Goal: Transaction & Acquisition: Obtain resource

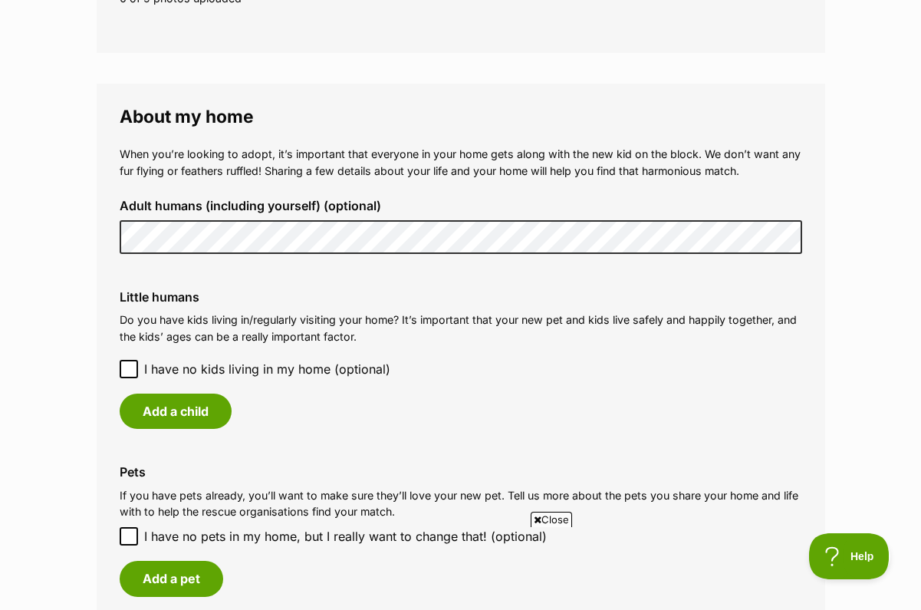
click at [130, 364] on icon at bounding box center [129, 369] width 11 height 11
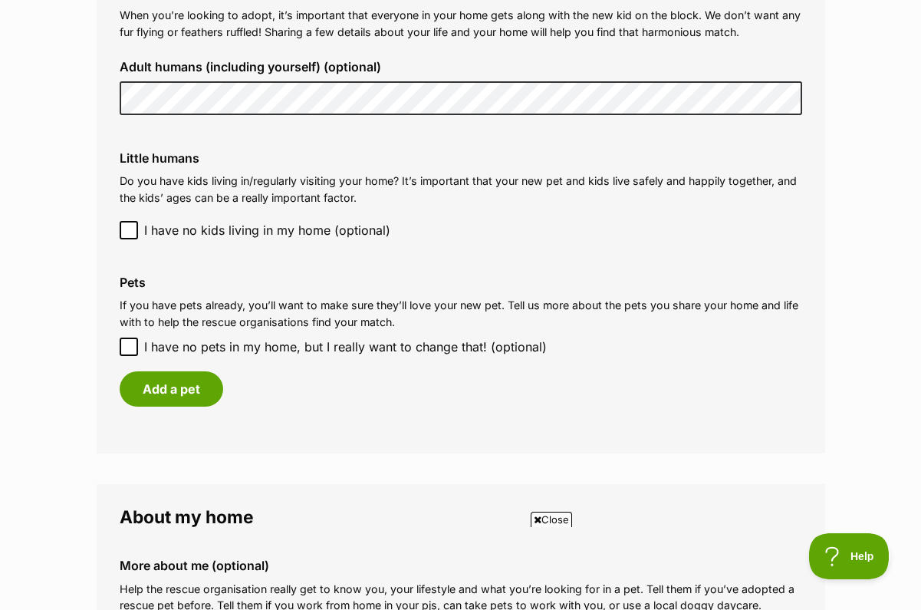
scroll to position [1190, 0]
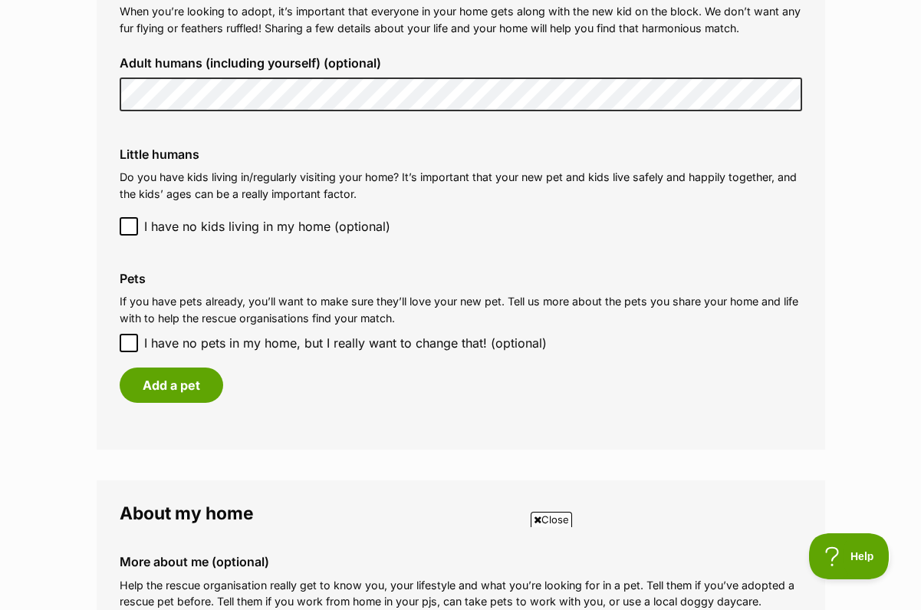
click at [137, 334] on input "I have no pets in my home, but I really want to change that! (optional)" at bounding box center [129, 343] width 18 height 18
checkbox input "true"
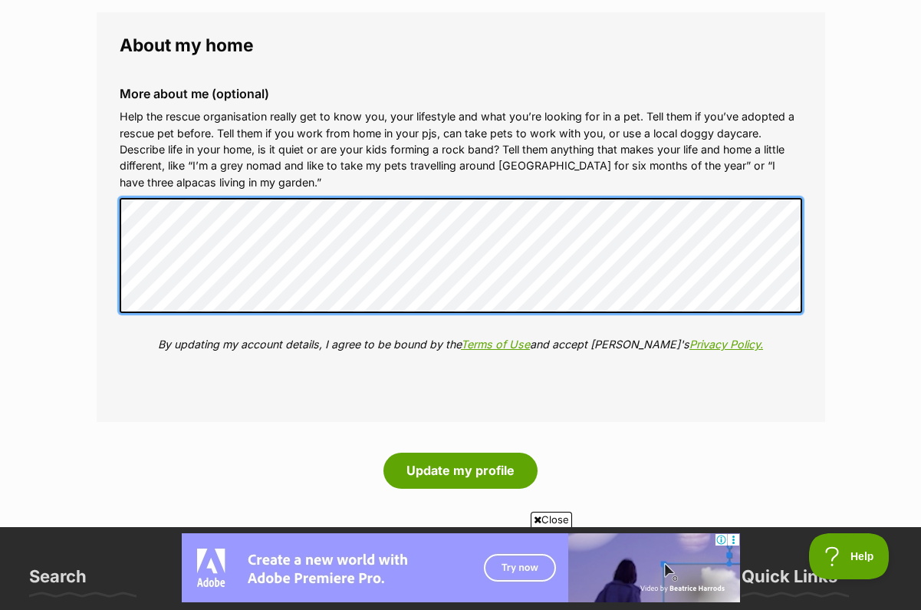
scroll to position [1614, 0]
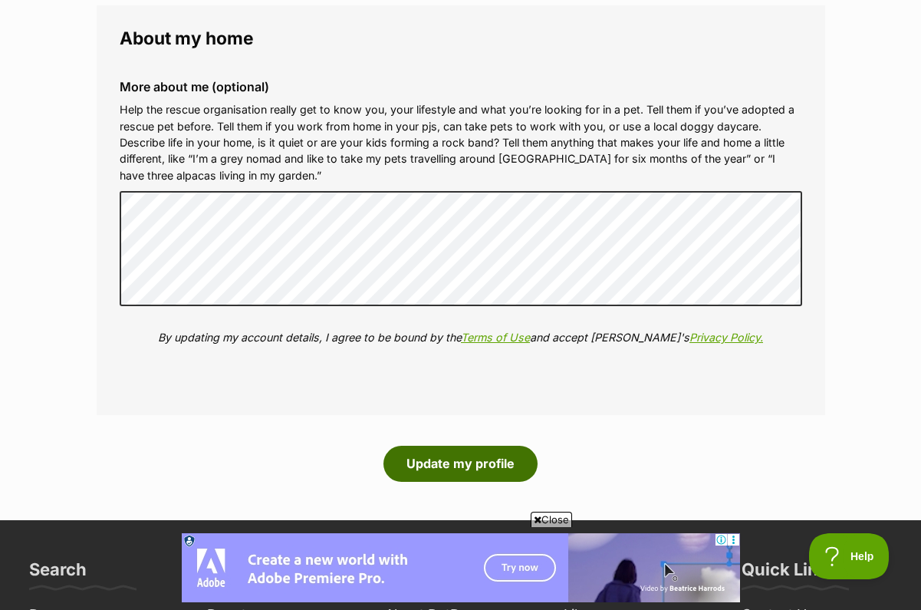
click at [489, 446] on button "Update my profile" at bounding box center [461, 463] width 154 height 35
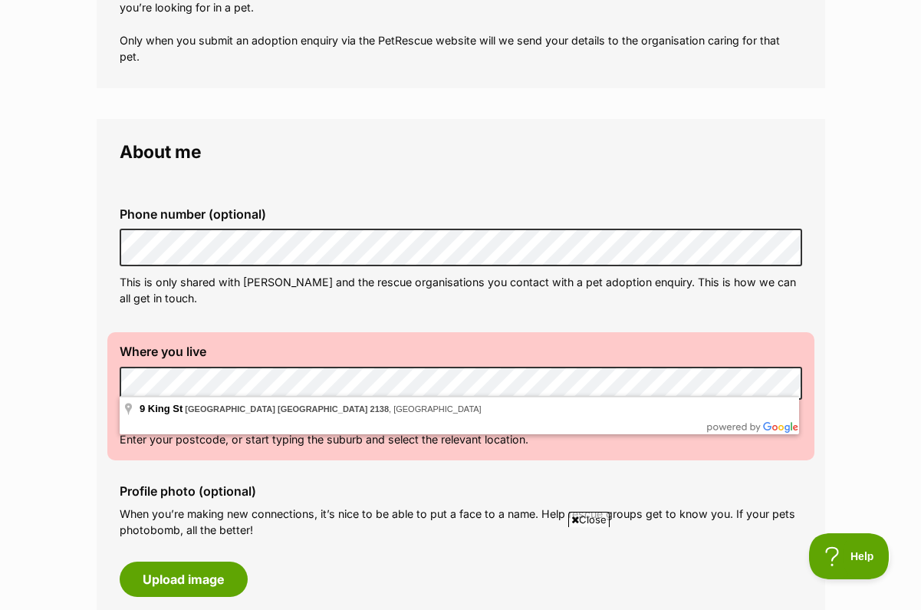
scroll to position [331, 0]
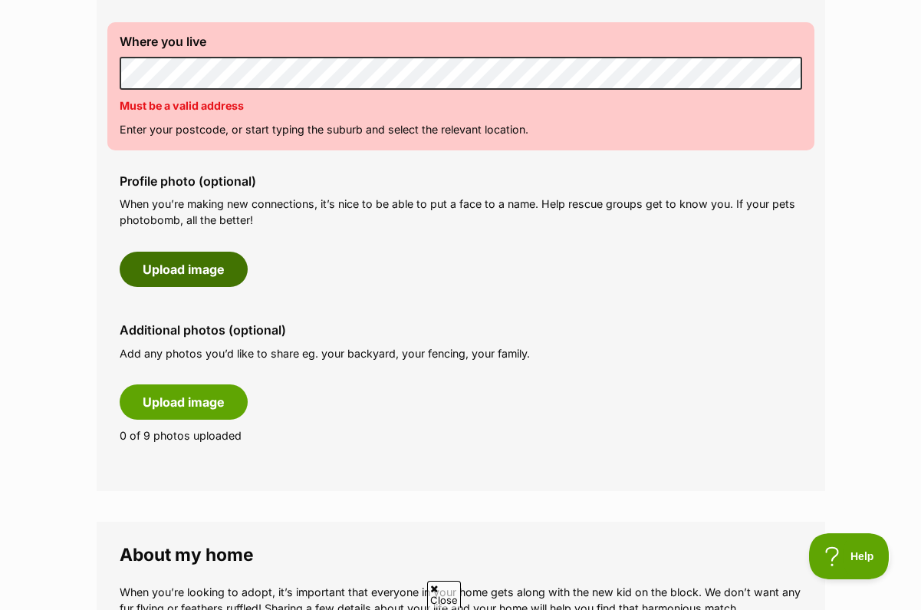
scroll to position [0, 0]
click at [199, 257] on button "Upload image" at bounding box center [184, 269] width 128 height 35
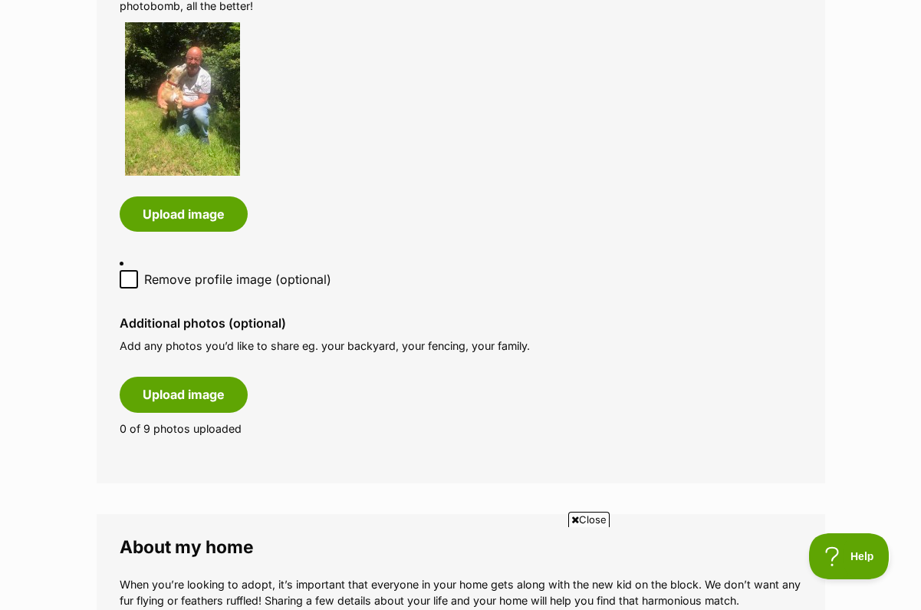
scroll to position [852, 0]
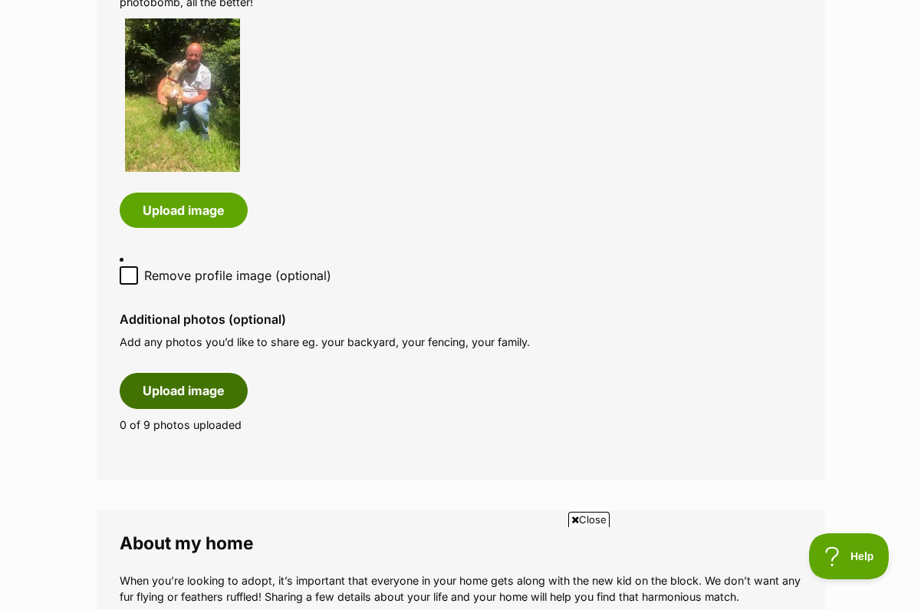
click at [200, 373] on button "Upload image" at bounding box center [184, 390] width 128 height 35
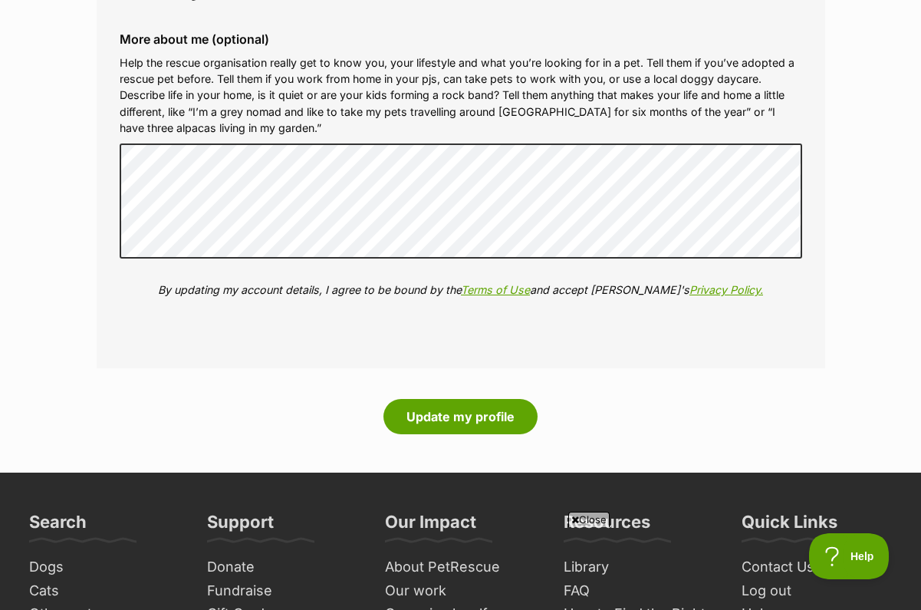
scroll to position [2072, 0]
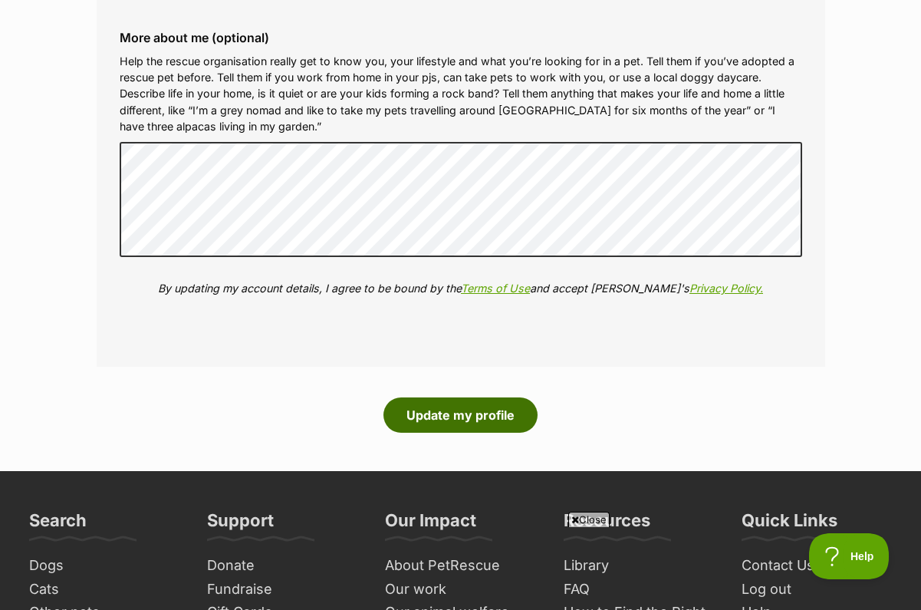
click at [453, 397] on button "Update my profile" at bounding box center [461, 414] width 154 height 35
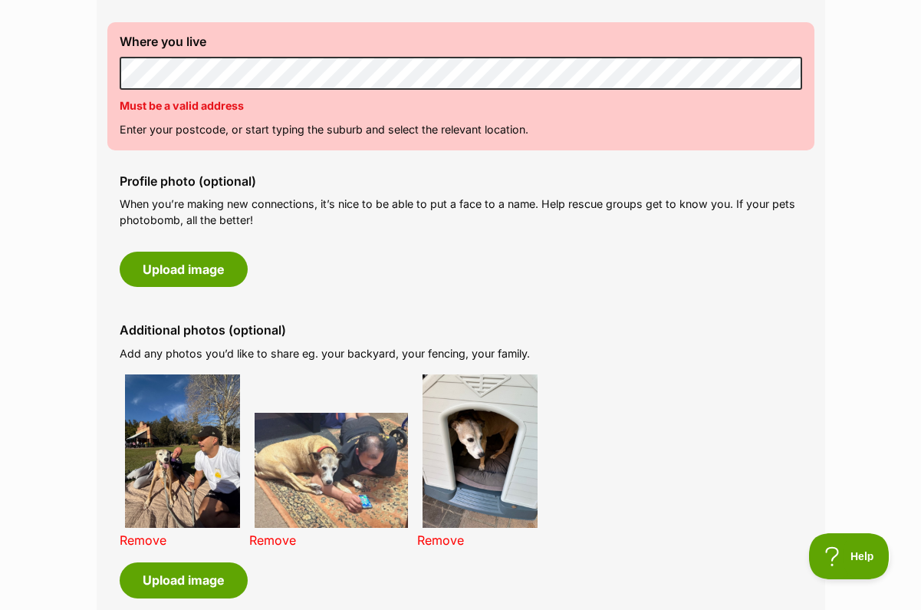
click at [632, 280] on div "Profile photo (optional) When you’re making new connections, it’s nice to be ab…" at bounding box center [460, 230] width 707 height 137
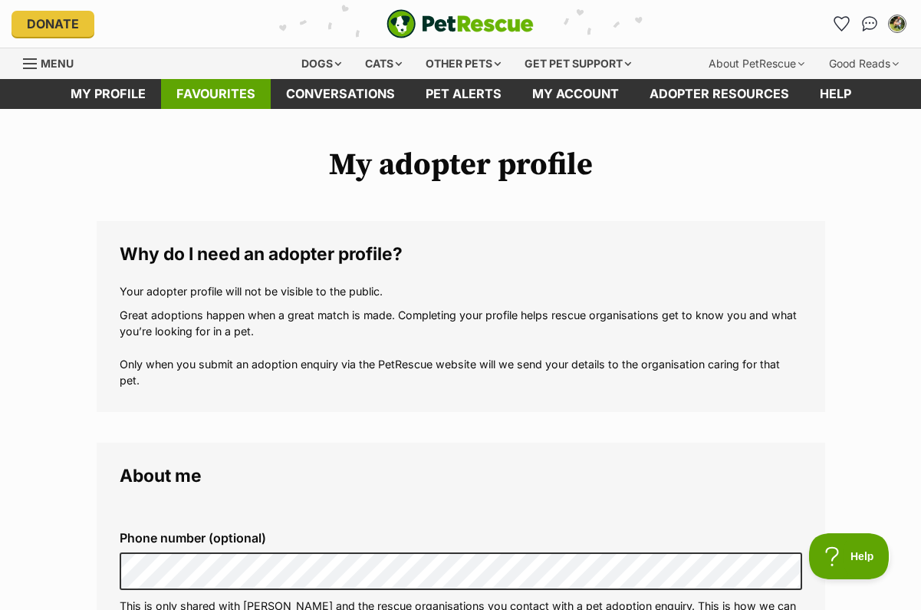
click at [212, 92] on link "Favourites" at bounding box center [216, 94] width 110 height 30
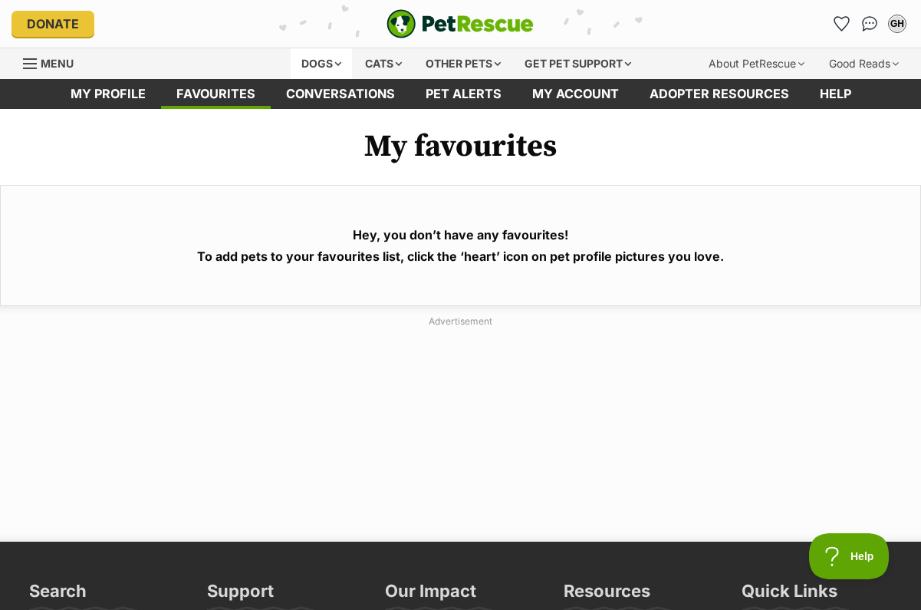
click at [311, 59] on div "Dogs" at bounding box center [321, 63] width 61 height 31
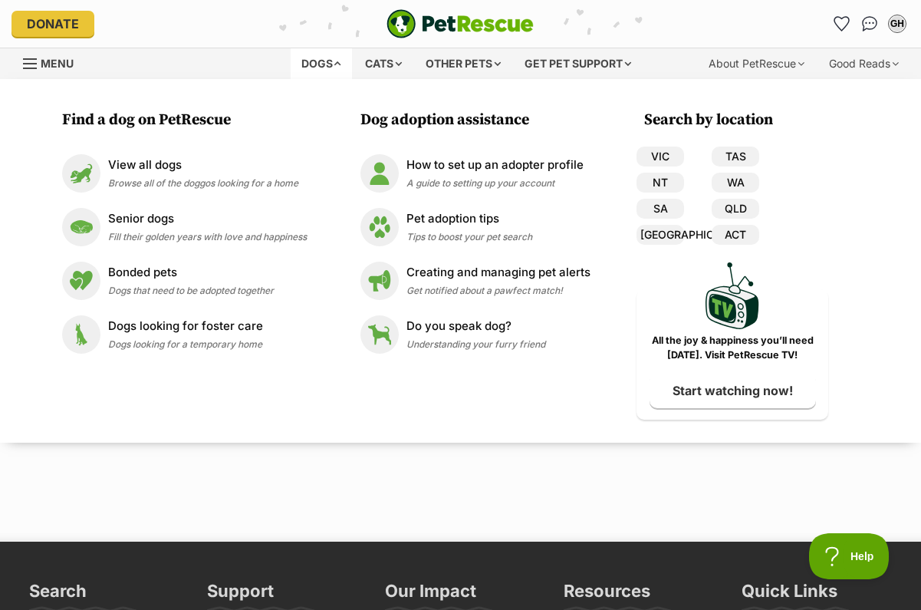
click at [305, 61] on div "Dogs" at bounding box center [321, 63] width 61 height 31
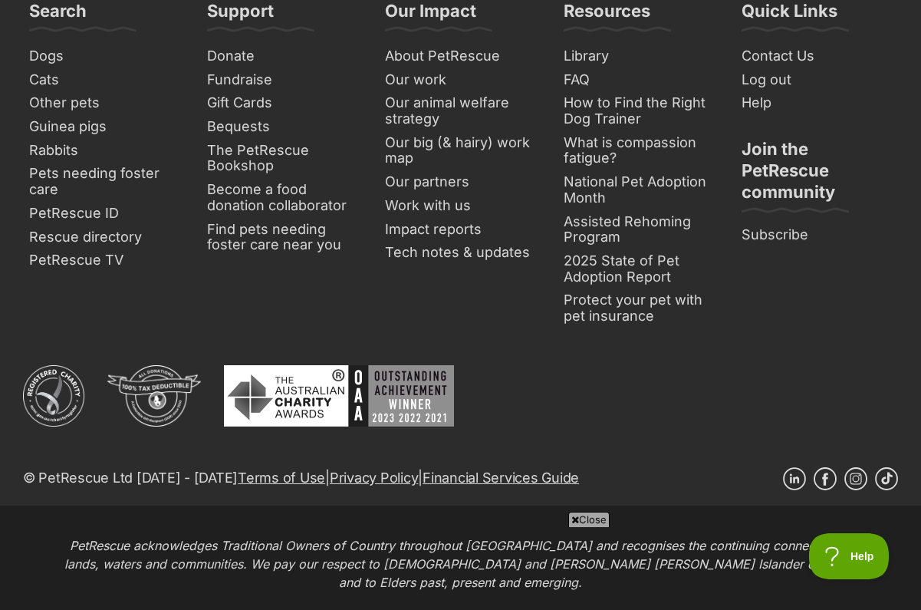
scroll to position [581, 0]
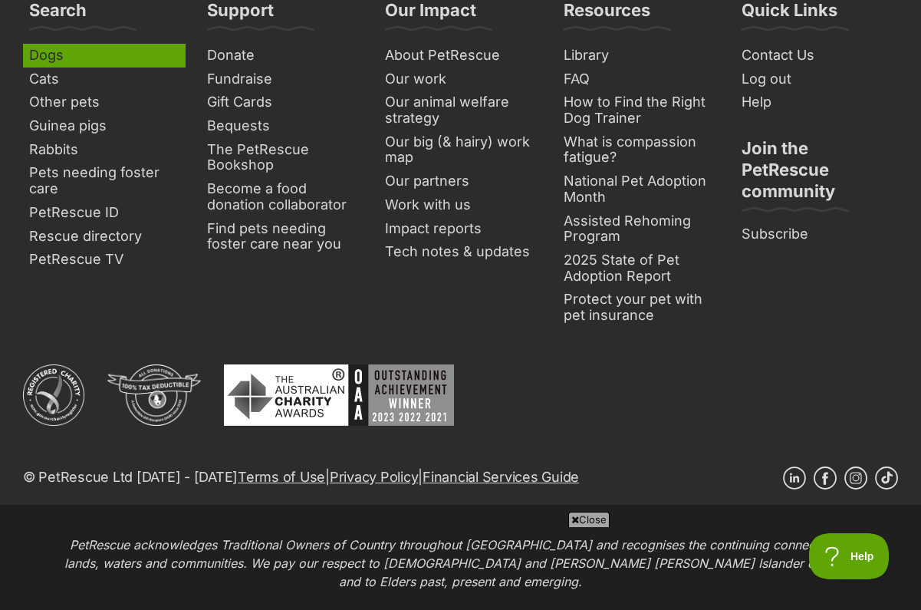
click at [99, 54] on link "Dogs" at bounding box center [104, 56] width 163 height 24
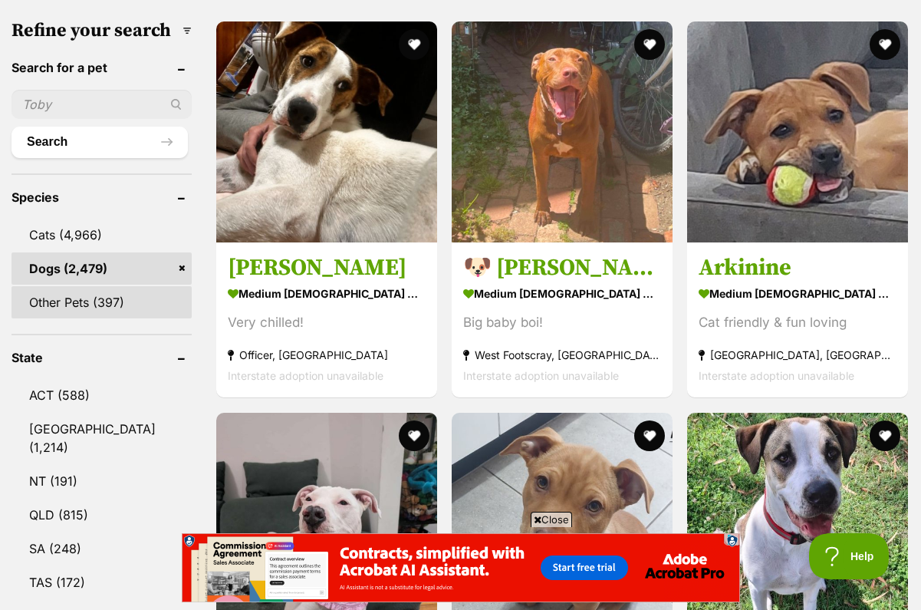
scroll to position [534, 0]
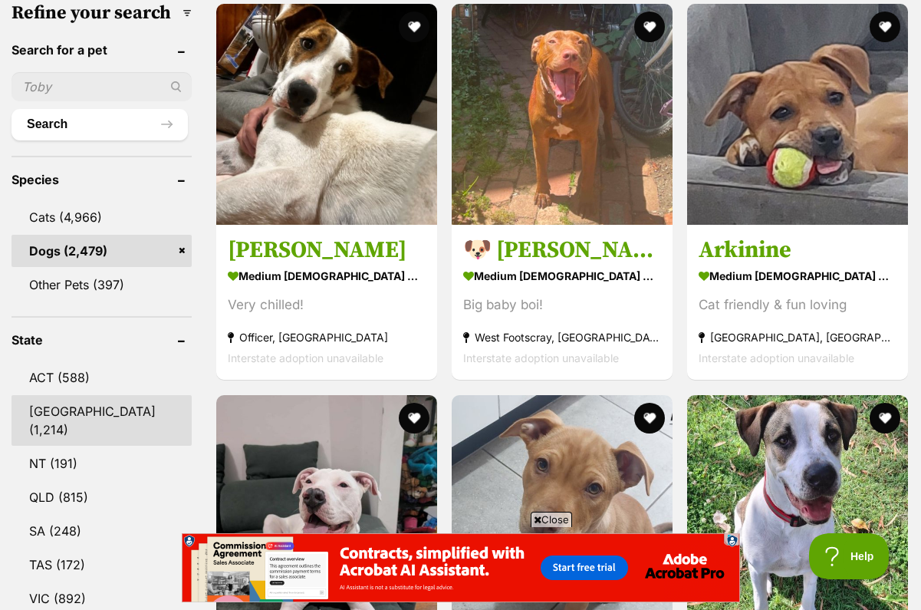
click at [53, 395] on link "NSW (1,214)" at bounding box center [102, 420] width 180 height 51
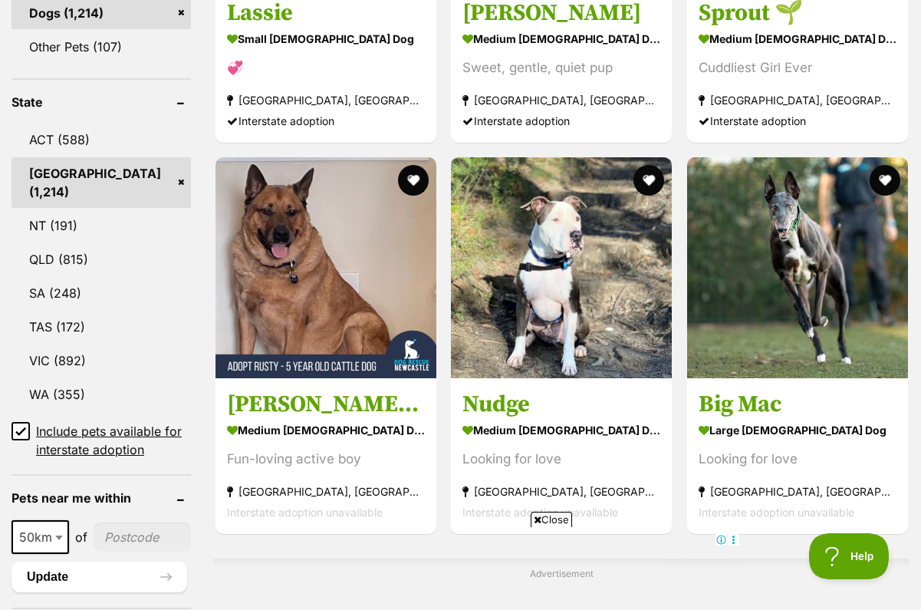
scroll to position [855, 0]
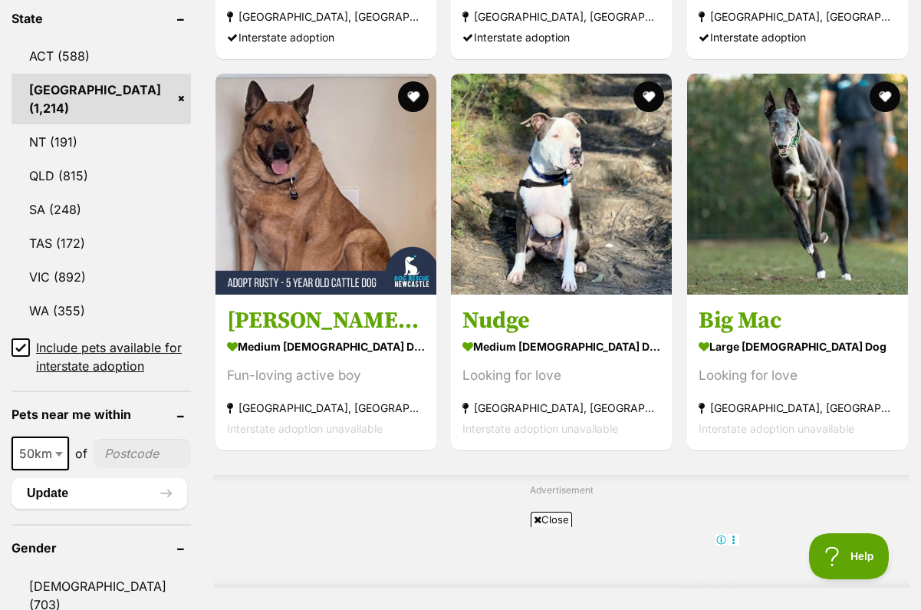
click at [21, 342] on icon at bounding box center [20, 347] width 11 height 11
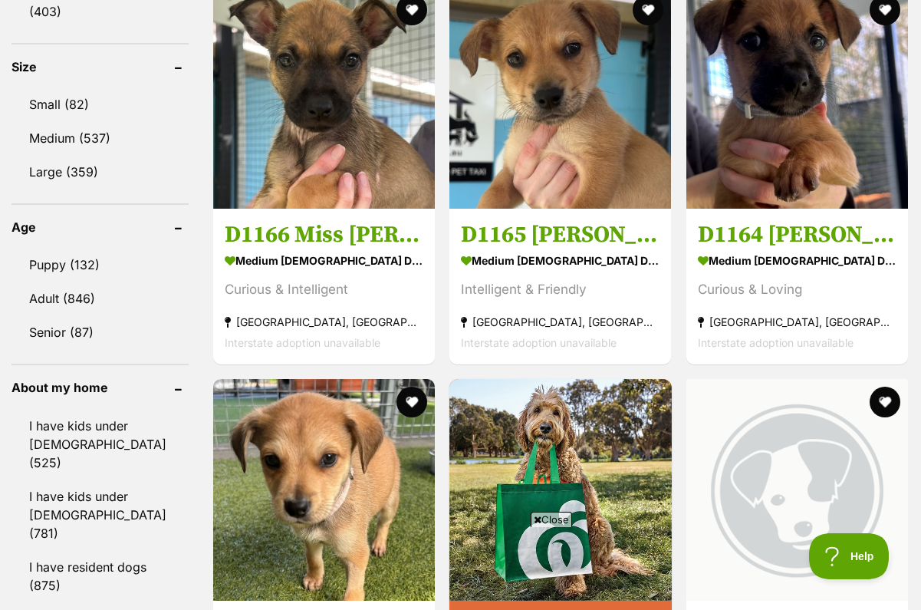
scroll to position [1438, 0]
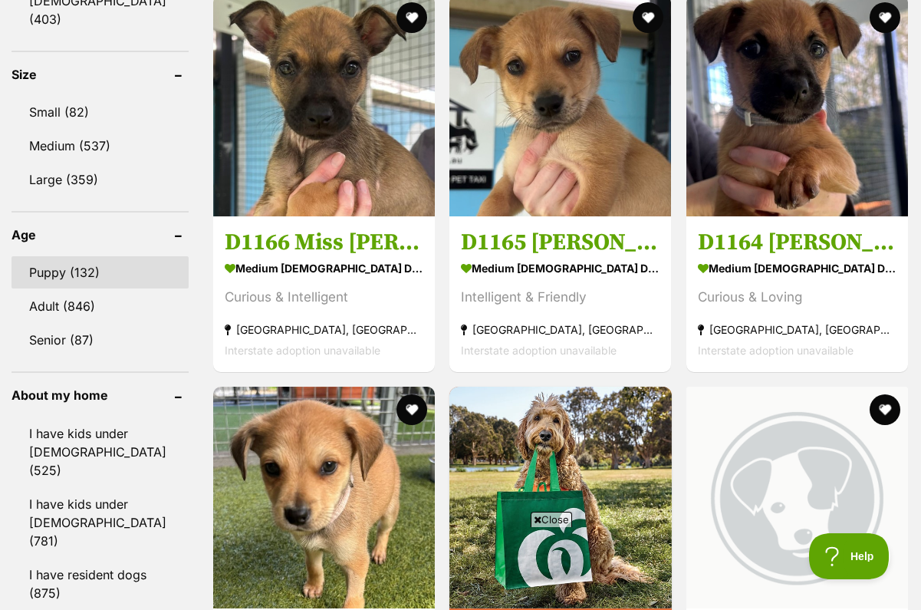
click at [43, 275] on link "Puppy (132)" at bounding box center [100, 272] width 177 height 32
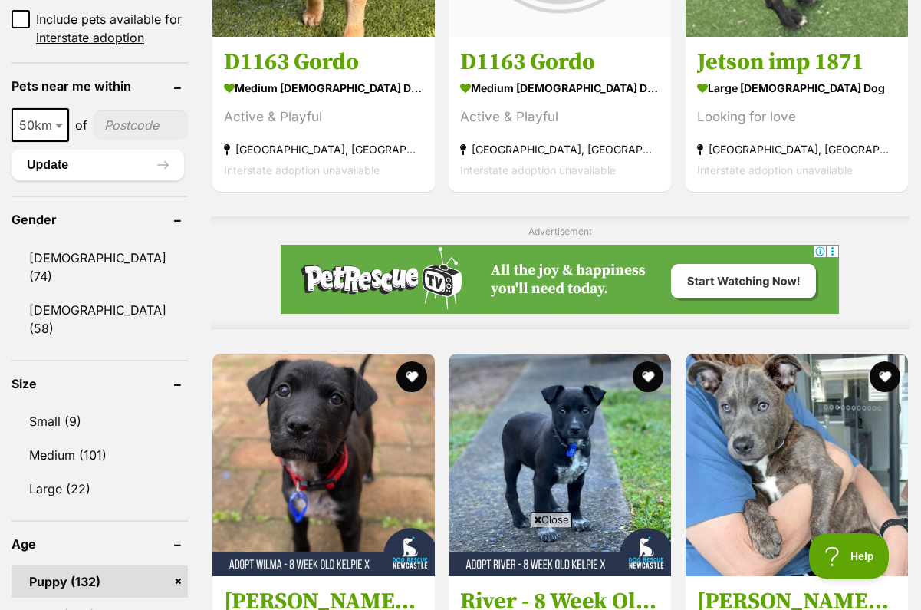
scroll to position [1082, 0]
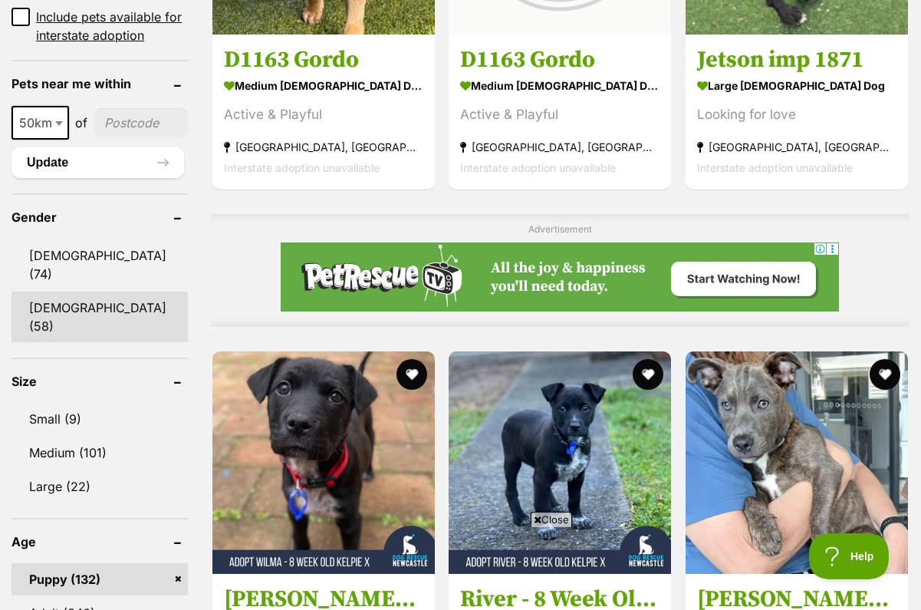
click at [45, 307] on link "Female (58)" at bounding box center [100, 317] width 176 height 51
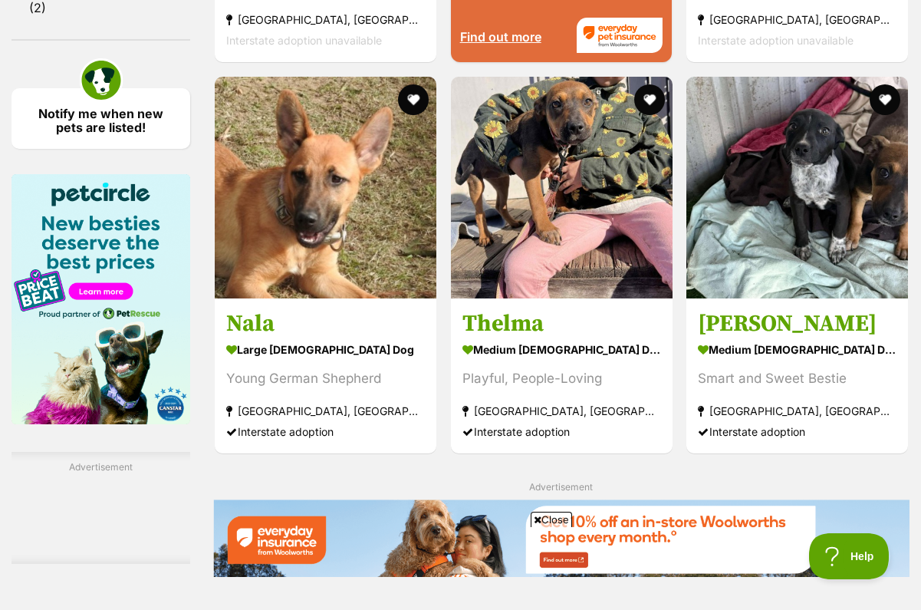
scroll to position [2187, 0]
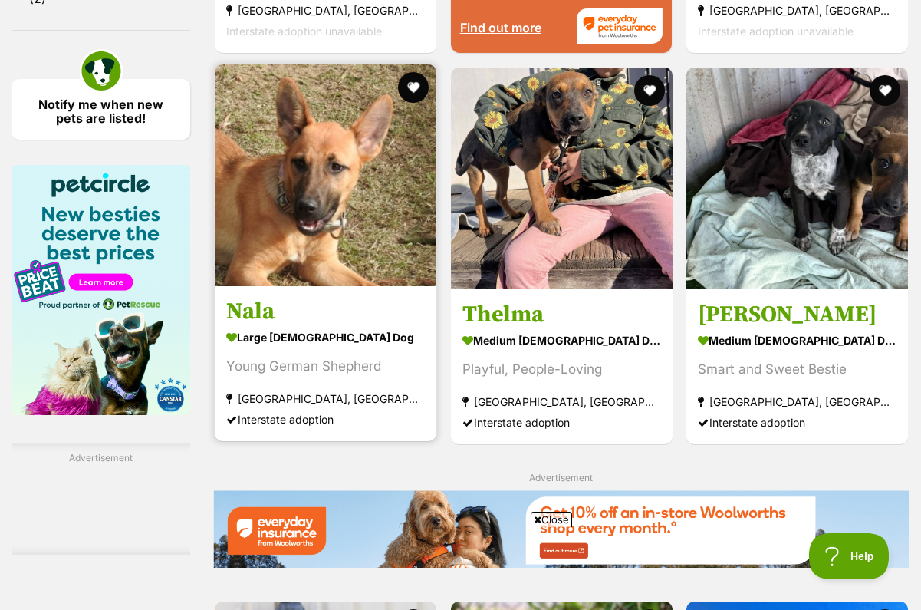
click at [219, 249] on img at bounding box center [326, 175] width 222 height 222
